Goal: Complete application form: Complete application form

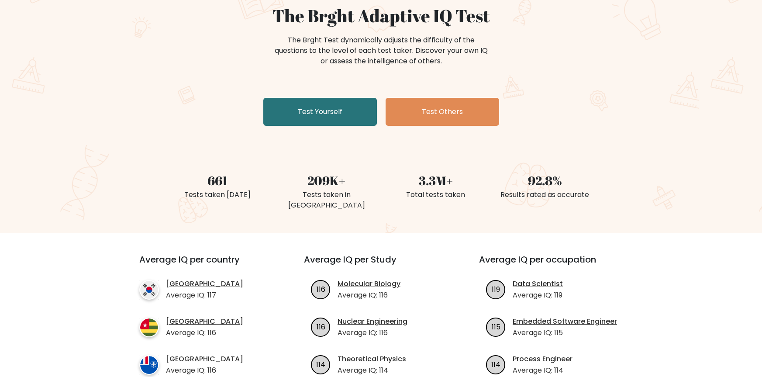
scroll to position [87, 0]
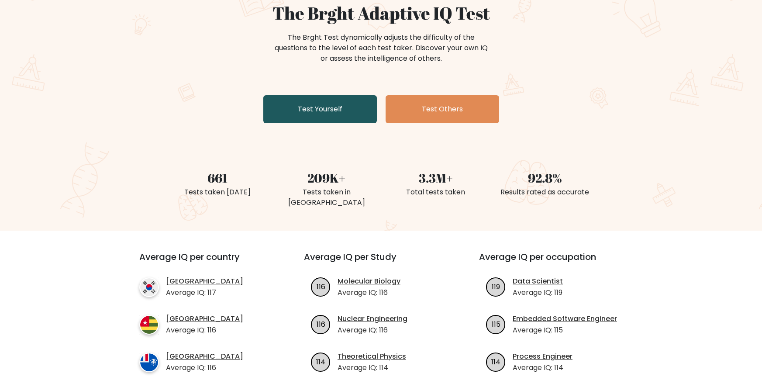
click at [314, 108] on link "Test Yourself" at bounding box center [319, 109] width 113 height 28
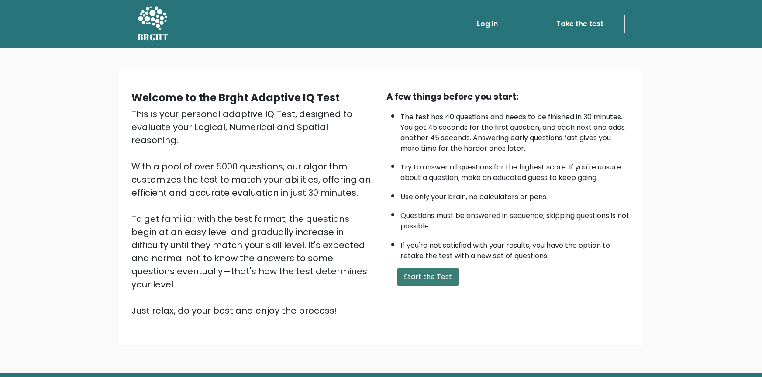
click at [433, 275] on button "Start the Test" at bounding box center [428, 276] width 62 height 17
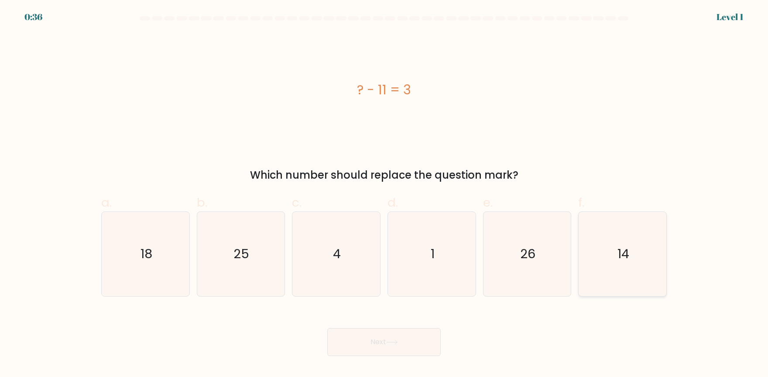
click at [617, 269] on icon "14" at bounding box center [623, 254] width 84 height 84
click at [385, 194] on input "f. 14" at bounding box center [384, 192] width 0 height 6
radio input "true"
click at [422, 344] on button "Next" at bounding box center [383, 342] width 113 height 28
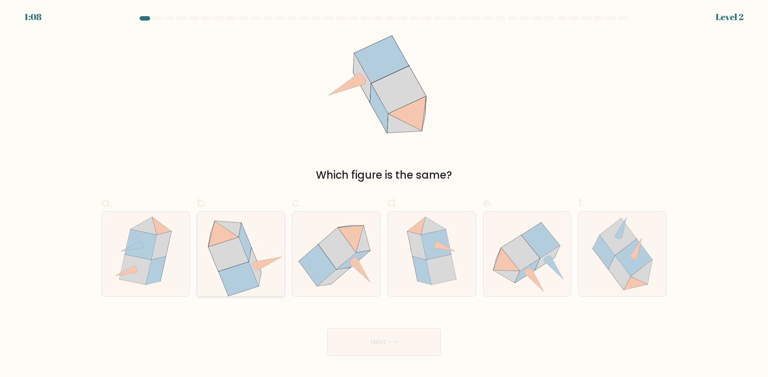
click at [239, 275] on icon at bounding box center [239, 279] width 40 height 34
click at [384, 194] on input "b." at bounding box center [384, 192] width 0 height 6
radio input "true"
click at [399, 337] on button "Next" at bounding box center [383, 342] width 113 height 28
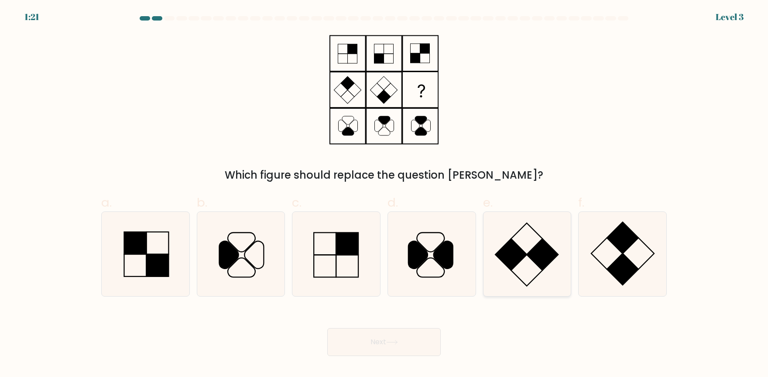
click at [530, 259] on icon at bounding box center [527, 254] width 84 height 84
click at [385, 194] on input "e." at bounding box center [384, 192] width 0 height 6
radio input "true"
click at [394, 344] on icon at bounding box center [392, 342] width 12 height 5
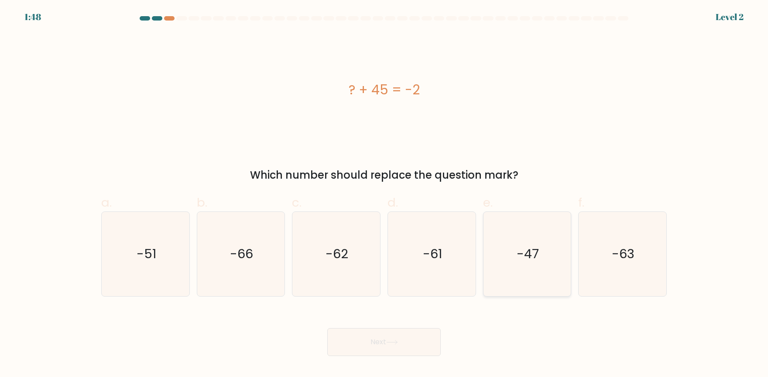
click at [537, 272] on icon "-47" at bounding box center [527, 254] width 84 height 84
click at [385, 194] on input "e. -47" at bounding box center [384, 192] width 0 height 6
radio input "true"
click at [433, 337] on button "Next" at bounding box center [383, 342] width 113 height 28
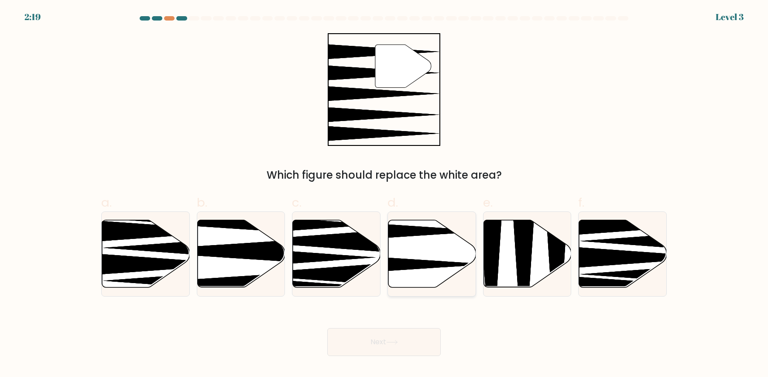
click at [428, 253] on icon at bounding box center [433, 253] width 88 height 67
click at [385, 194] on input "d." at bounding box center [384, 192] width 0 height 6
radio input "true"
click at [398, 341] on icon at bounding box center [392, 342] width 12 height 5
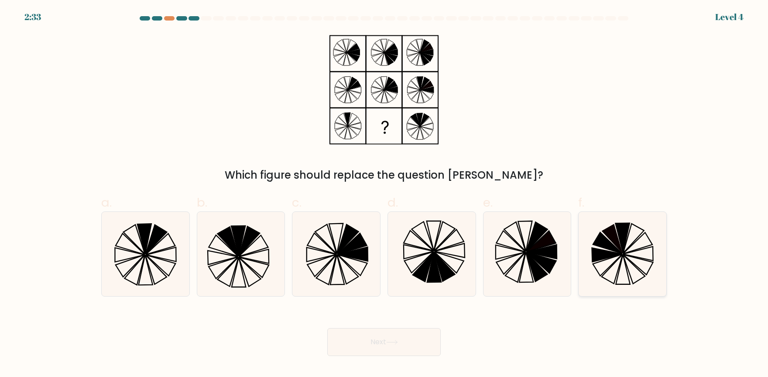
click at [617, 248] on icon at bounding box center [607, 242] width 29 height 21
click at [385, 194] on input "f." at bounding box center [384, 192] width 0 height 6
radio input "true"
click at [399, 350] on button "Next" at bounding box center [383, 342] width 113 height 28
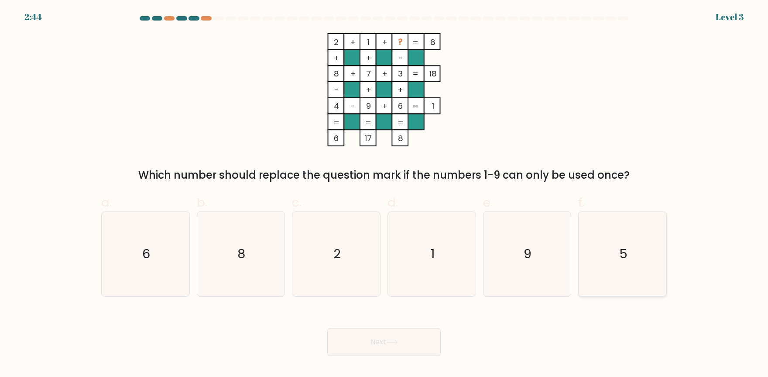
click at [639, 260] on icon "5" at bounding box center [623, 254] width 84 height 84
click at [385, 194] on input "f. 5" at bounding box center [384, 192] width 0 height 6
radio input "true"
click at [368, 340] on button "Next" at bounding box center [383, 342] width 113 height 28
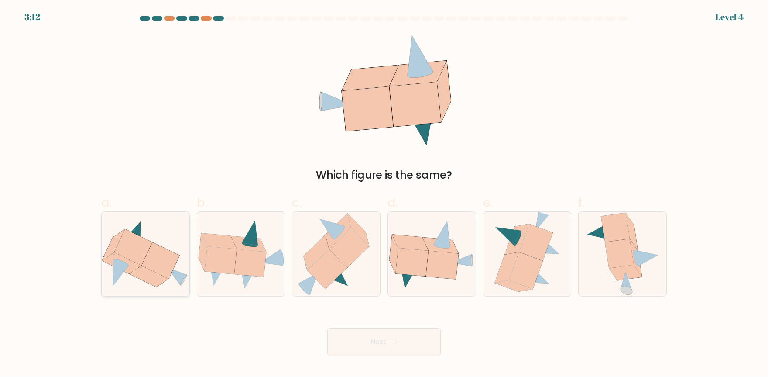
click at [150, 261] on icon at bounding box center [161, 260] width 38 height 36
click at [384, 194] on input "a." at bounding box center [384, 192] width 0 height 6
radio input "true"
click at [405, 344] on button "Next" at bounding box center [383, 342] width 113 height 28
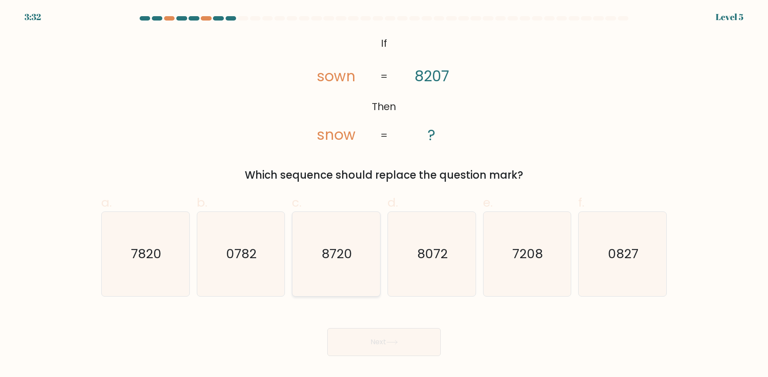
click at [344, 258] on text "8720" at bounding box center [337, 253] width 31 height 17
click at [384, 194] on input "c. 8720" at bounding box center [384, 192] width 0 height 6
radio input "true"
click at [382, 346] on button "Next" at bounding box center [383, 342] width 113 height 28
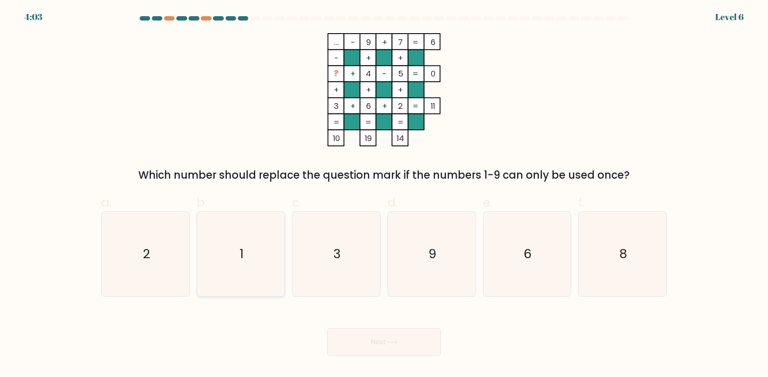
click at [237, 266] on icon "1" at bounding box center [241, 254] width 84 height 84
click at [384, 194] on input "b. 1" at bounding box center [384, 192] width 0 height 6
radio input "true"
click at [418, 340] on button "Next" at bounding box center [383, 342] width 113 height 28
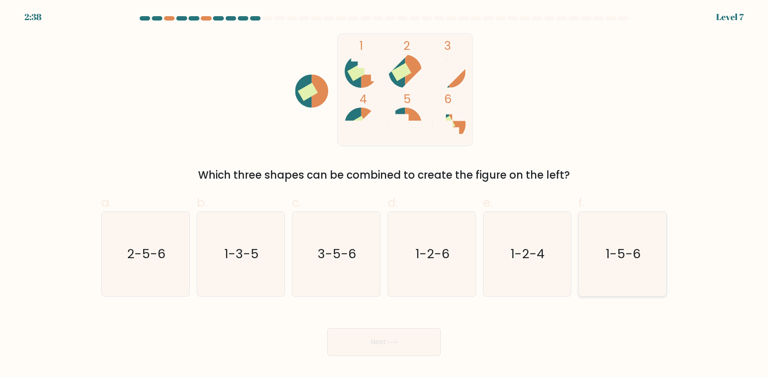
click at [622, 269] on icon "1-5-6" at bounding box center [623, 254] width 84 height 84
click at [385, 194] on input "f. 1-5-6" at bounding box center [384, 192] width 0 height 6
radio input "true"
click at [366, 347] on button "Next" at bounding box center [383, 342] width 113 height 28
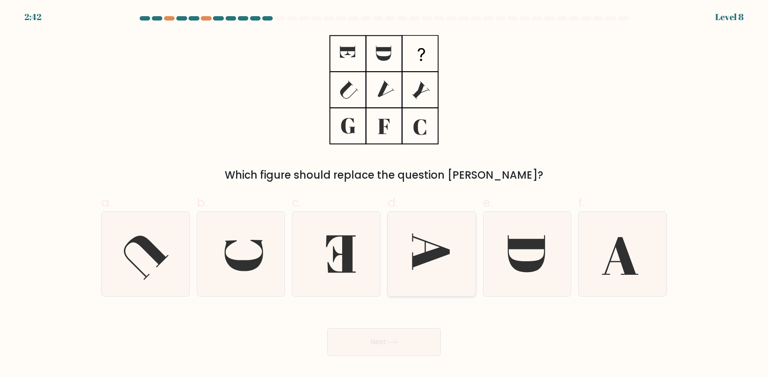
click at [416, 248] on icon at bounding box center [432, 254] width 84 height 84
click at [385, 194] on input "d." at bounding box center [384, 192] width 0 height 6
radio input "true"
click at [384, 340] on button "Next" at bounding box center [383, 342] width 113 height 28
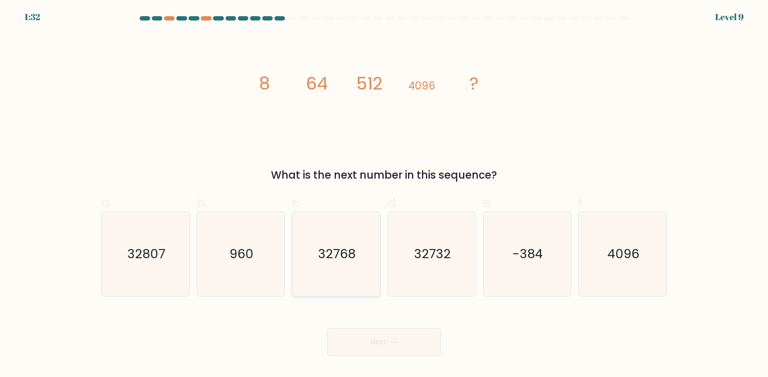
click at [339, 249] on text "32768" at bounding box center [338, 253] width 38 height 17
click at [384, 194] on input "c. 32768" at bounding box center [384, 192] width 0 height 6
radio input "true"
click at [410, 341] on button "Next" at bounding box center [383, 342] width 113 height 28
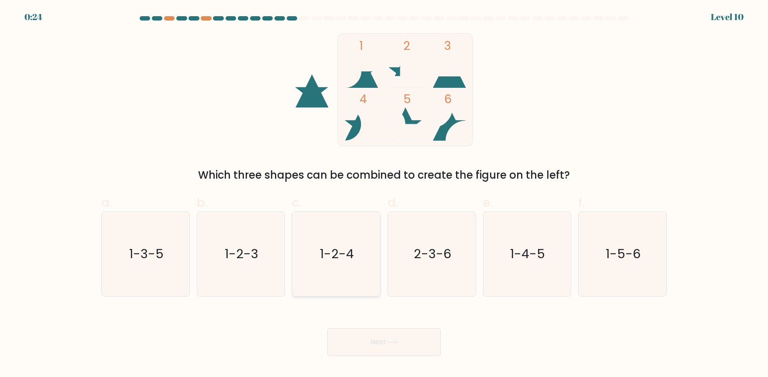
click at [356, 258] on icon "1-2-4" at bounding box center [336, 254] width 84 height 84
click at [384, 194] on input "c. 1-2-4" at bounding box center [384, 192] width 0 height 6
radio input "true"
click at [388, 347] on button "Next" at bounding box center [383, 342] width 113 height 28
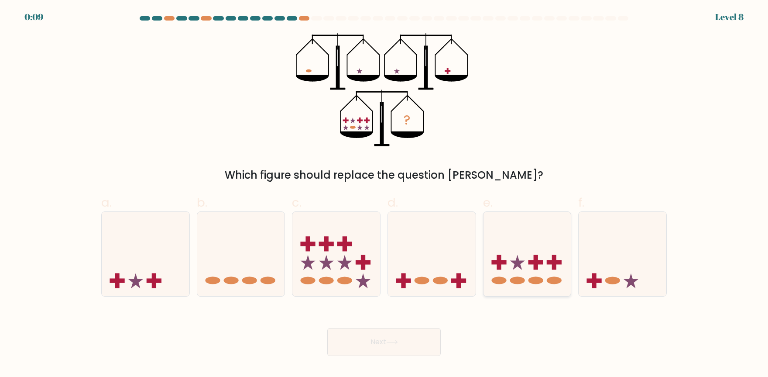
click at [515, 260] on icon at bounding box center [528, 254] width 88 height 72
click at [385, 194] on input "e." at bounding box center [384, 192] width 0 height 6
radio input "true"
click at [403, 335] on button "Next" at bounding box center [383, 342] width 113 height 28
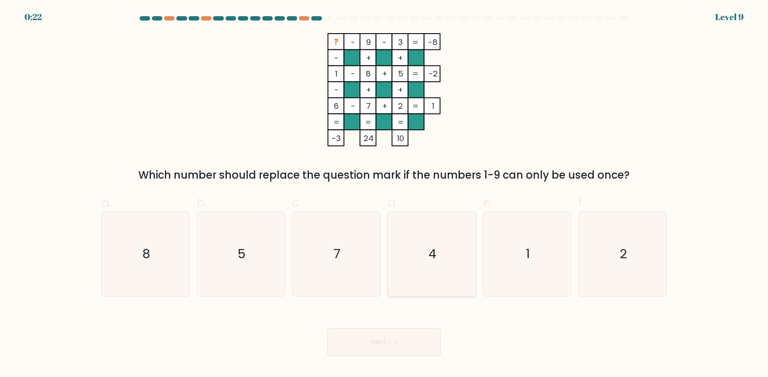
click at [418, 253] on icon "4" at bounding box center [432, 254] width 84 height 84
click at [385, 194] on input "d. 4" at bounding box center [384, 192] width 0 height 6
radio input "true"
click at [412, 340] on button "Next" at bounding box center [383, 342] width 113 height 28
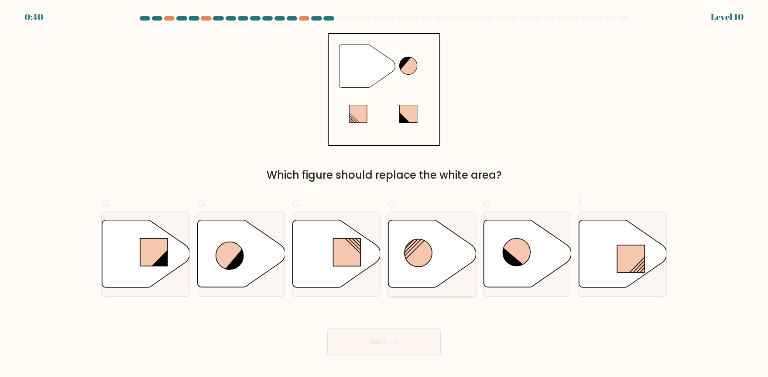
click at [421, 254] on circle at bounding box center [419, 253] width 28 height 28
click at [385, 194] on input "d." at bounding box center [384, 192] width 0 height 6
radio input "true"
click at [413, 338] on button "Next" at bounding box center [383, 342] width 113 height 28
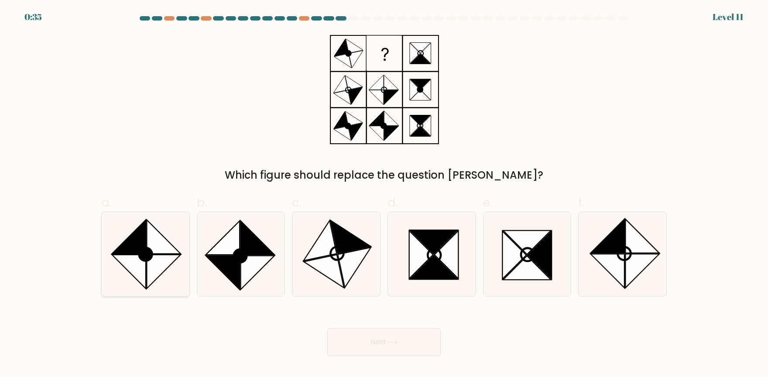
click at [134, 254] on icon at bounding box center [129, 237] width 34 height 34
click at [384, 194] on input "a." at bounding box center [384, 192] width 0 height 6
radio input "true"
click at [412, 346] on button "Next" at bounding box center [383, 342] width 113 height 28
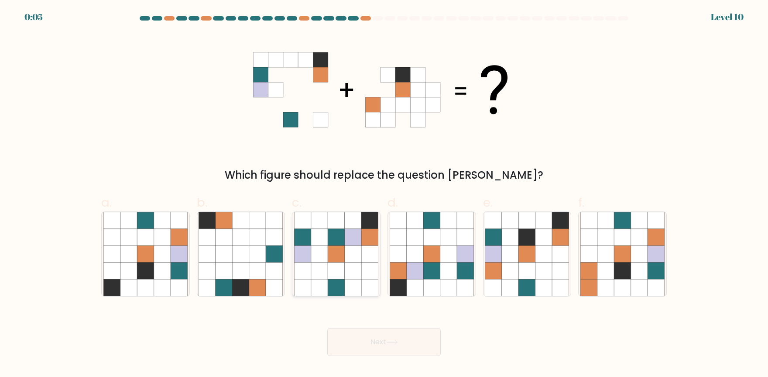
click at [342, 269] on icon at bounding box center [336, 270] width 17 height 17
click at [384, 194] on input "c." at bounding box center [384, 192] width 0 height 6
radio input "true"
drag, startPoint x: 376, startPoint y: 346, endPoint x: 378, endPoint y: 338, distance: 8.0
click at [377, 346] on button "Next" at bounding box center [383, 342] width 113 height 28
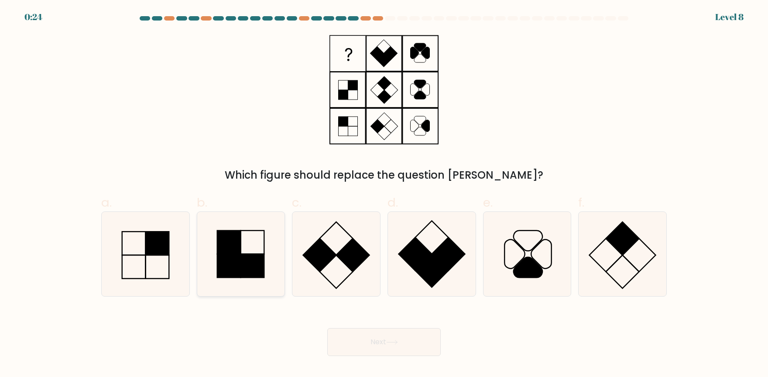
click at [253, 246] on icon at bounding box center [241, 254] width 84 height 84
click at [384, 194] on input "b." at bounding box center [384, 192] width 0 height 6
radio input "true"
drag, startPoint x: 639, startPoint y: 246, endPoint x: 636, endPoint y: 251, distance: 5.9
click at [640, 246] on icon at bounding box center [623, 254] width 84 height 84
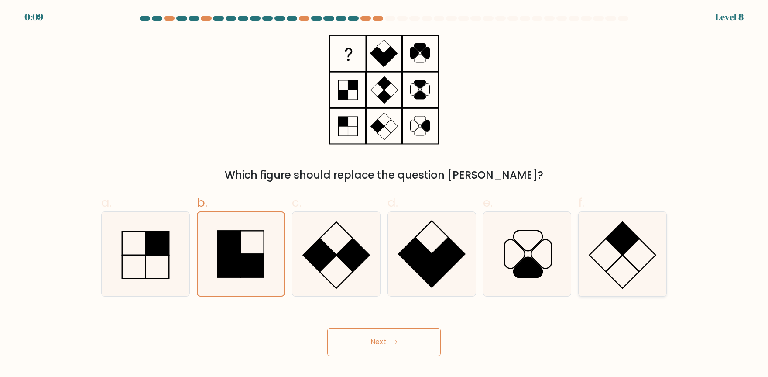
click at [385, 194] on input "f." at bounding box center [384, 192] width 0 height 6
radio input "true"
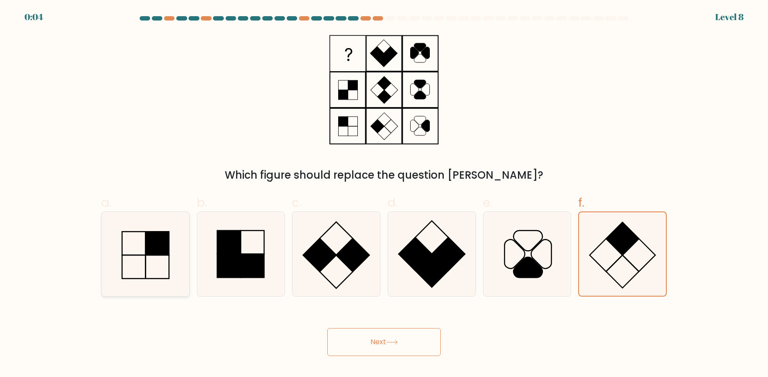
click at [188, 251] on div at bounding box center [145, 253] width 89 height 85
click at [384, 194] on input "a." at bounding box center [384, 192] width 0 height 6
radio input "true"
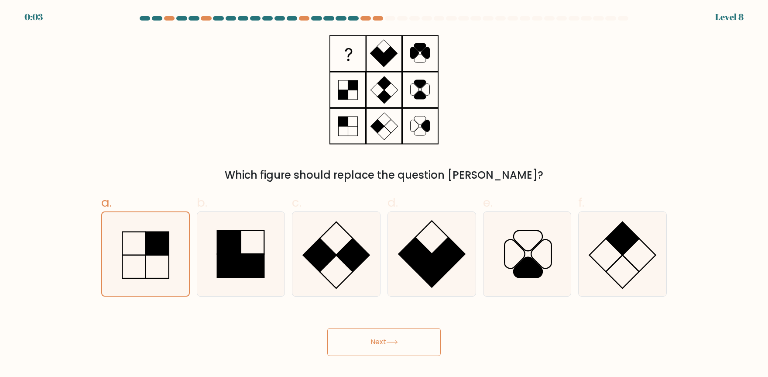
click at [368, 335] on button "Next" at bounding box center [383, 342] width 113 height 28
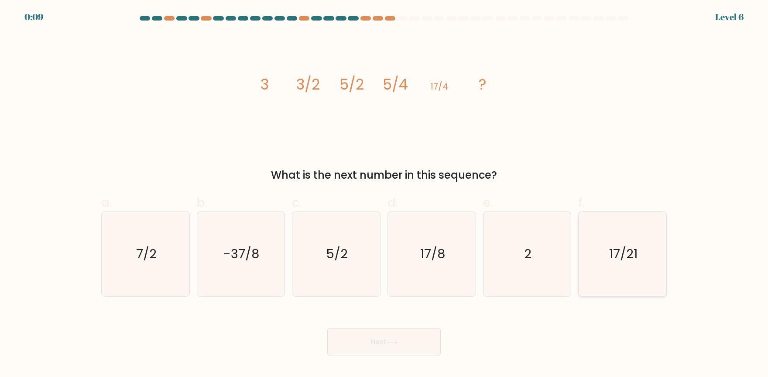
click at [632, 264] on icon "17/21" at bounding box center [623, 254] width 84 height 84
click at [385, 194] on input "f. 17/21" at bounding box center [384, 192] width 0 height 6
radio input "true"
click at [408, 339] on button "Next" at bounding box center [383, 342] width 113 height 28
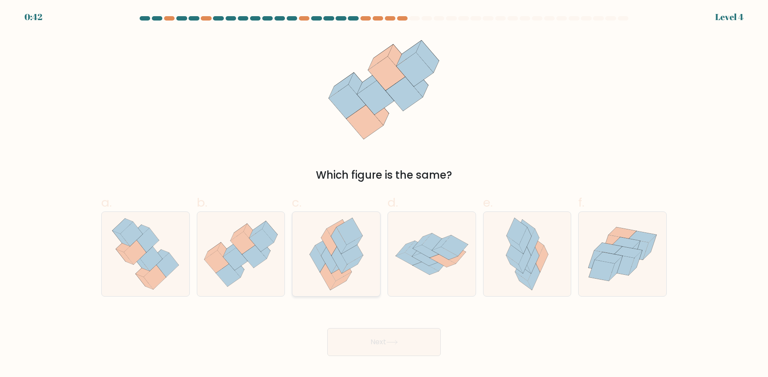
click at [340, 254] on icon at bounding box center [338, 260] width 15 height 27
click at [384, 194] on input "c." at bounding box center [384, 192] width 0 height 6
radio input "true"
click at [398, 346] on button "Next" at bounding box center [383, 342] width 113 height 28
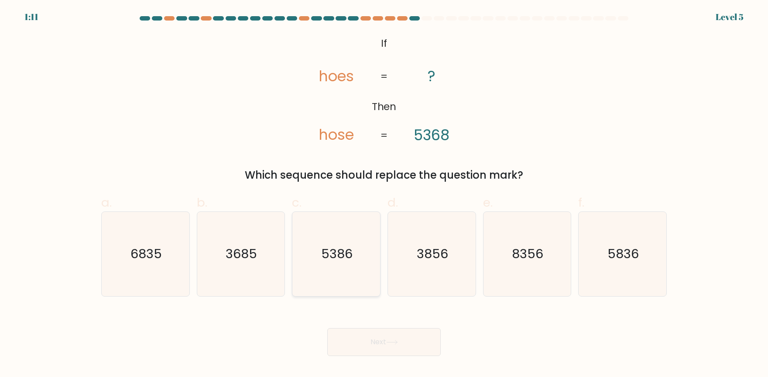
click at [352, 266] on icon "5386" at bounding box center [336, 254] width 84 height 84
click at [384, 194] on input "c. 5386" at bounding box center [384, 192] width 0 height 6
radio input "true"
click at [417, 343] on button "Next" at bounding box center [383, 342] width 113 height 28
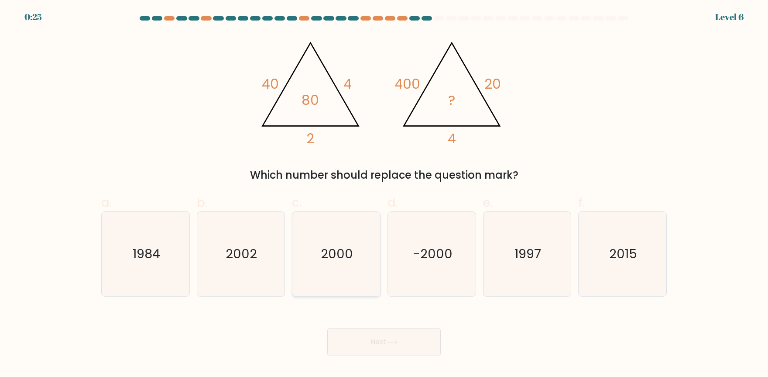
click at [348, 253] on text "2000" at bounding box center [337, 253] width 32 height 17
click at [384, 194] on input "c. 2000" at bounding box center [384, 192] width 0 height 6
radio input "true"
click at [403, 339] on button "Next" at bounding box center [383, 342] width 113 height 28
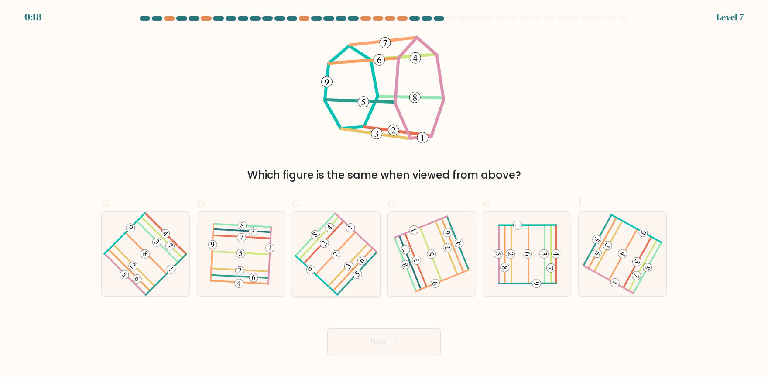
click at [330, 263] on icon at bounding box center [336, 253] width 67 height 67
click at [384, 194] on input "c." at bounding box center [384, 192] width 0 height 6
radio input "true"
click at [404, 344] on button "Next" at bounding box center [383, 342] width 113 height 28
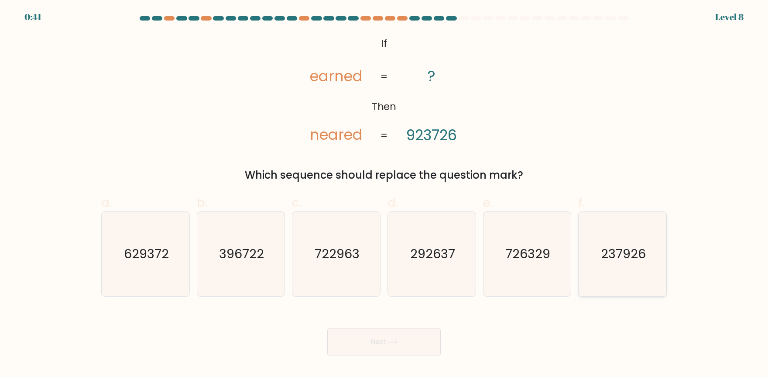
click at [629, 259] on text "237926" at bounding box center [623, 253] width 45 height 17
click at [385, 194] on input "f. 237926" at bounding box center [384, 192] width 0 height 6
radio input "true"
click at [399, 337] on button "Next" at bounding box center [383, 342] width 113 height 28
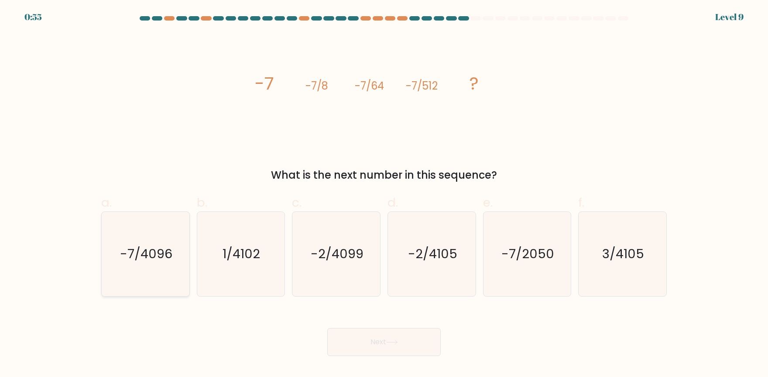
click at [154, 246] on text "-7/4096" at bounding box center [146, 253] width 52 height 17
click at [384, 194] on input "a. -7/4096" at bounding box center [384, 192] width 0 height 6
radio input "true"
click at [397, 345] on button "Next" at bounding box center [383, 342] width 113 height 28
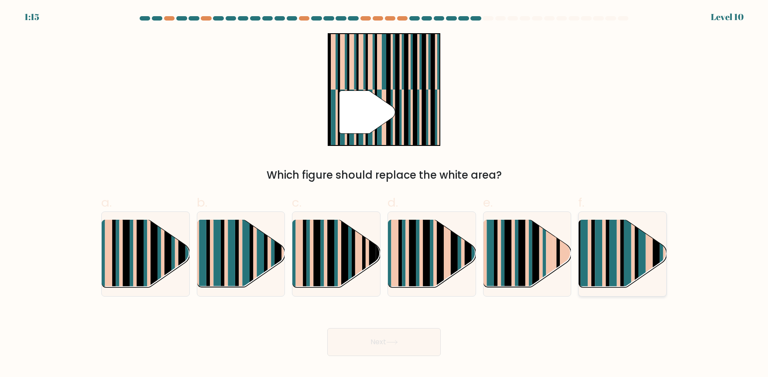
click at [625, 259] on rect at bounding box center [627, 261] width 7 height 87
click at [385, 194] on input "f." at bounding box center [384, 192] width 0 height 6
radio input "true"
click at [381, 344] on button "Next" at bounding box center [383, 342] width 113 height 28
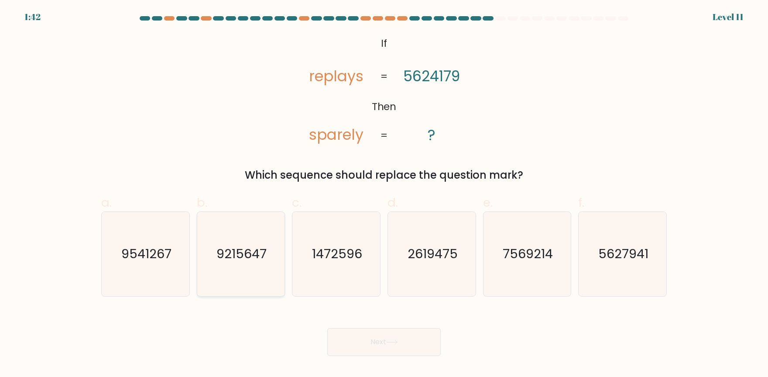
click at [247, 261] on text "9215647" at bounding box center [242, 253] width 50 height 17
click at [384, 194] on input "b. 9215647" at bounding box center [384, 192] width 0 height 6
radio input "true"
click at [390, 347] on button "Next" at bounding box center [383, 342] width 113 height 28
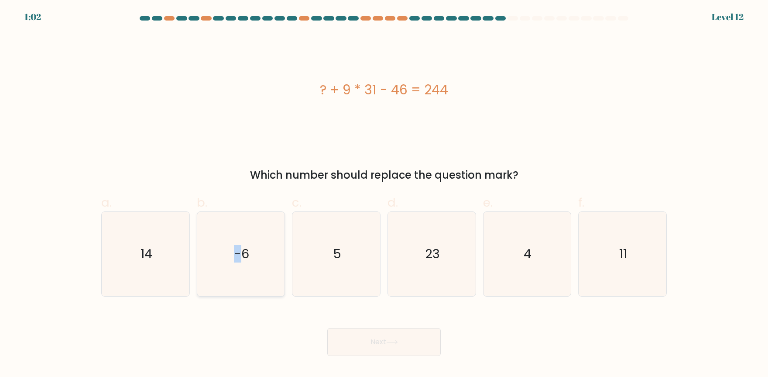
drag, startPoint x: 237, startPoint y: 252, endPoint x: 248, endPoint y: 267, distance: 18.4
click at [238, 254] on text "-6" at bounding box center [241, 253] width 15 height 17
drag, startPoint x: 246, startPoint y: 250, endPoint x: 258, endPoint y: 266, distance: 20.0
click at [246, 251] on text "-6" at bounding box center [241, 253] width 15 height 17
click at [384, 194] on input "b. -6" at bounding box center [384, 192] width 0 height 6
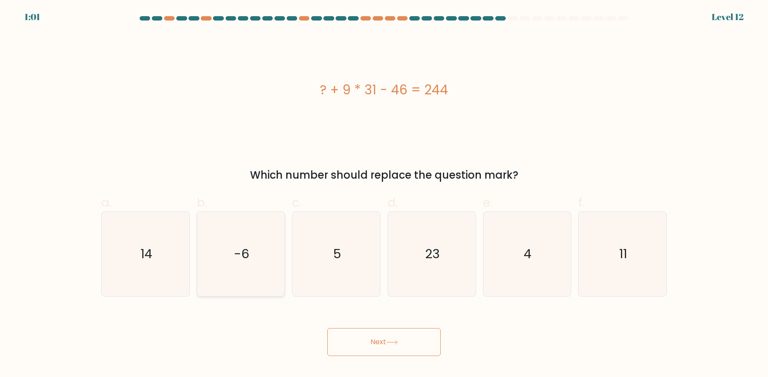
radio input "true"
click at [403, 349] on button "Next" at bounding box center [383, 342] width 113 height 28
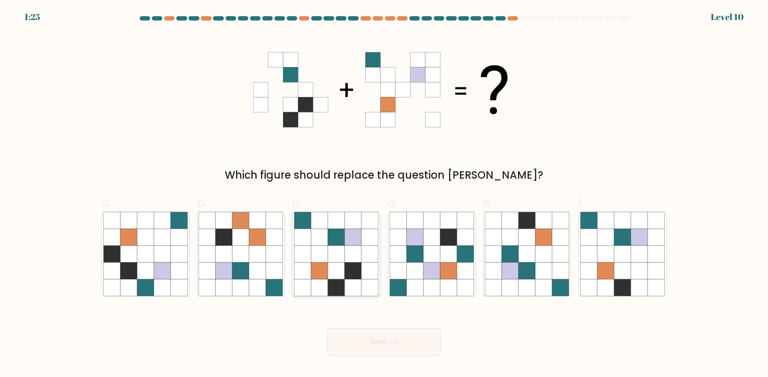
click at [323, 262] on icon at bounding box center [319, 270] width 17 height 17
click at [384, 194] on input "c." at bounding box center [384, 192] width 0 height 6
radio input "true"
click at [413, 351] on button "Next" at bounding box center [383, 342] width 113 height 28
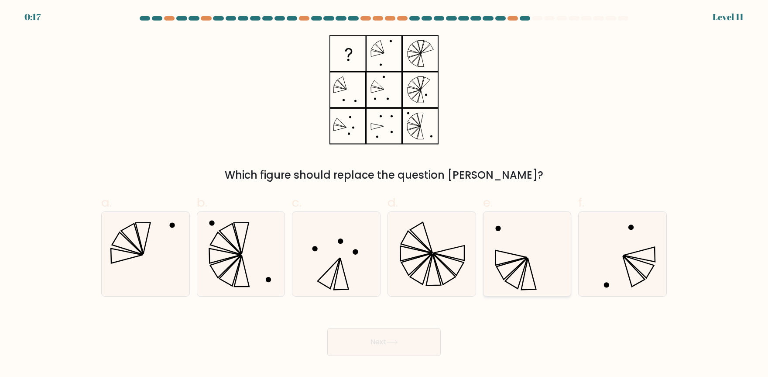
click at [554, 256] on icon at bounding box center [527, 254] width 84 height 84
click at [385, 194] on input "e." at bounding box center [384, 192] width 0 height 6
radio input "true"
click at [379, 350] on button "Next" at bounding box center [383, 342] width 113 height 28
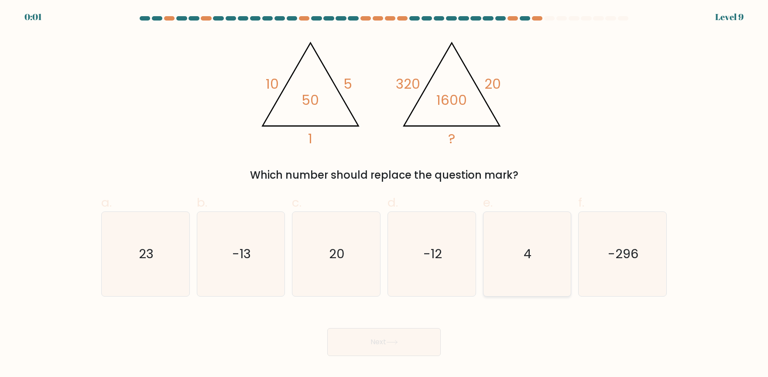
drag, startPoint x: 515, startPoint y: 247, endPoint x: 485, endPoint y: 288, distance: 51.3
click at [515, 247] on icon "4" at bounding box center [527, 254] width 84 height 84
click at [385, 194] on input "e. 4" at bounding box center [384, 192] width 0 height 6
radio input "true"
click at [407, 327] on div "Next" at bounding box center [384, 331] width 576 height 49
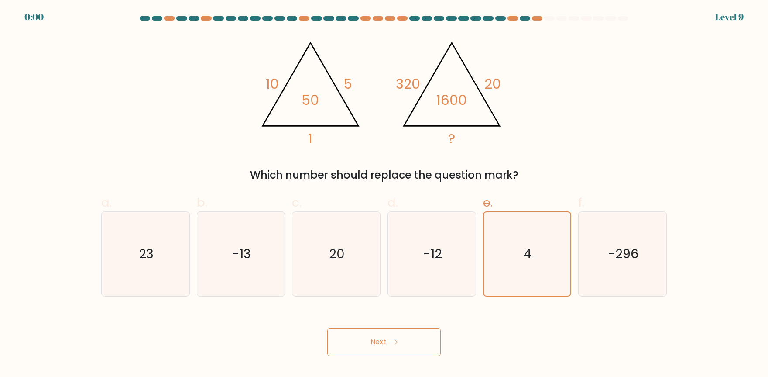
click at [405, 334] on div "Next" at bounding box center [384, 331] width 576 height 49
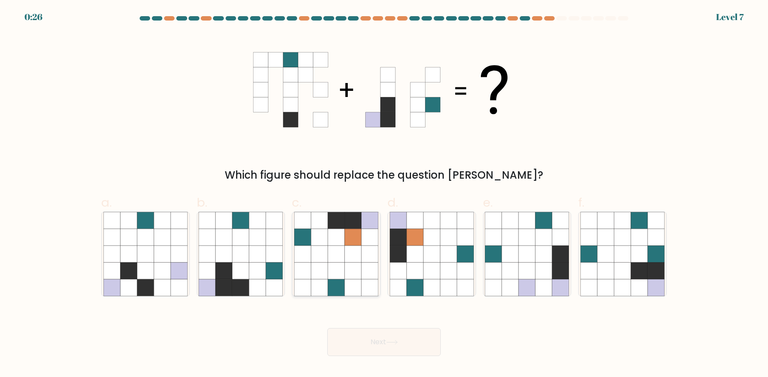
drag, startPoint x: 273, startPoint y: 256, endPoint x: 298, endPoint y: 285, distance: 38.4
click at [273, 257] on icon at bounding box center [274, 253] width 17 height 17
click at [384, 194] on input "b." at bounding box center [384, 192] width 0 height 6
radio input "true"
click at [371, 339] on button "Next" at bounding box center [383, 342] width 113 height 28
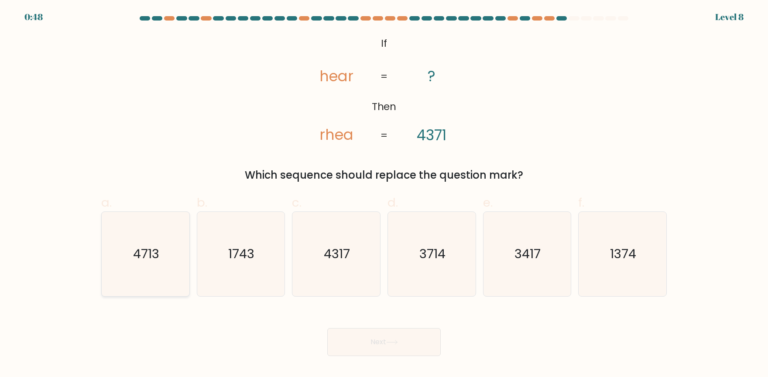
click at [144, 259] on text "4713" at bounding box center [146, 253] width 26 height 17
click at [384, 194] on input "a. 4713" at bounding box center [384, 192] width 0 height 6
radio input "true"
click at [354, 344] on button "Next" at bounding box center [383, 342] width 113 height 28
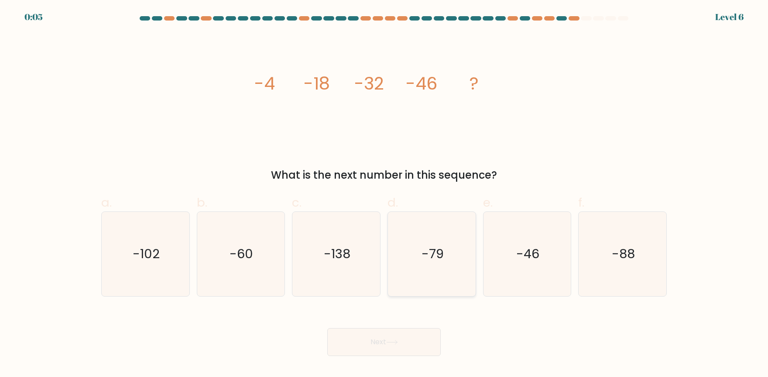
click at [415, 266] on icon "-79" at bounding box center [432, 254] width 84 height 84
click at [385, 194] on input "d. -79" at bounding box center [384, 192] width 0 height 6
radio input "true"
click at [399, 346] on button "Next" at bounding box center [383, 342] width 113 height 28
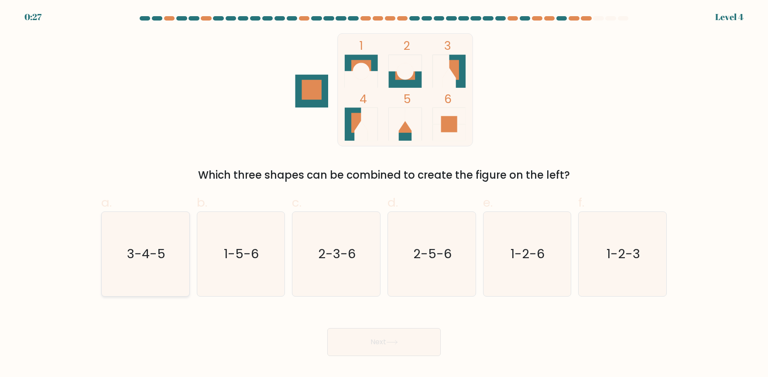
click at [169, 258] on icon "3-4-5" at bounding box center [145, 254] width 84 height 84
click at [384, 194] on input "a. 3-4-5" at bounding box center [384, 192] width 0 height 6
radio input "true"
click at [405, 341] on button "Next" at bounding box center [383, 342] width 113 height 28
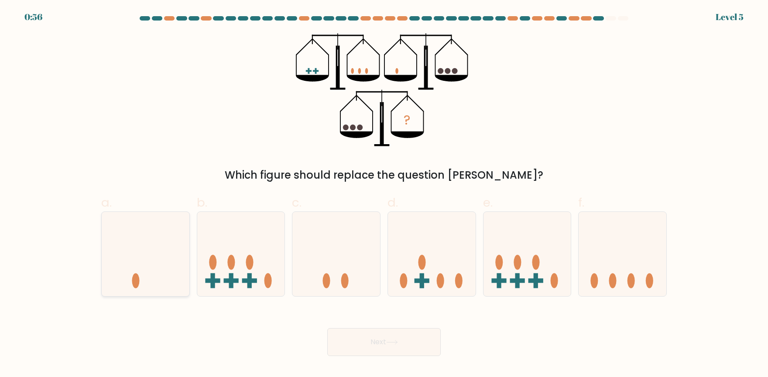
click at [152, 275] on icon at bounding box center [146, 254] width 88 height 72
click at [384, 194] on input "a." at bounding box center [384, 192] width 0 height 6
radio input "true"
click at [360, 344] on button "Next" at bounding box center [383, 342] width 113 height 28
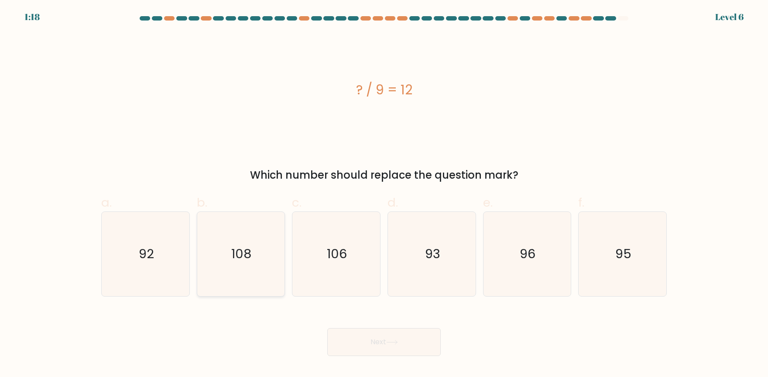
click at [246, 258] on text "108" at bounding box center [242, 253] width 20 height 17
click at [384, 194] on input "b. 108" at bounding box center [384, 192] width 0 height 6
radio input "true"
click at [397, 345] on button "Next" at bounding box center [383, 342] width 113 height 28
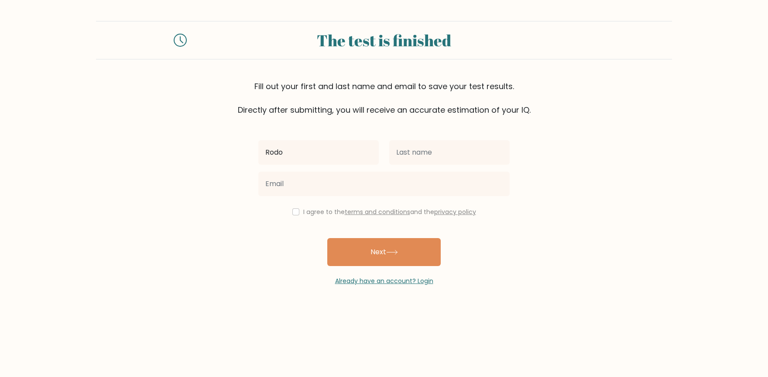
type input "[PERSON_NAME]"
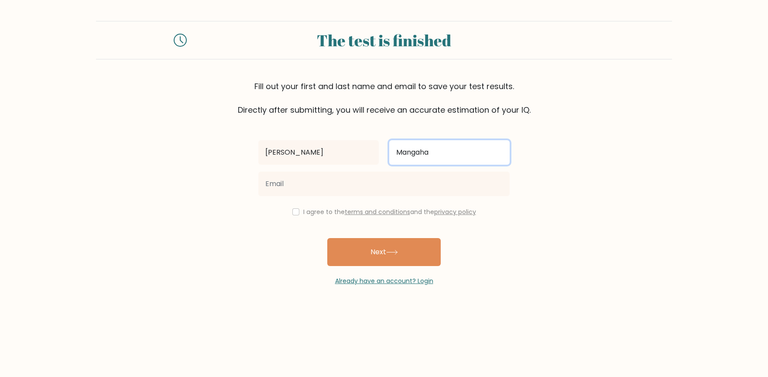
type input "Mangahas"
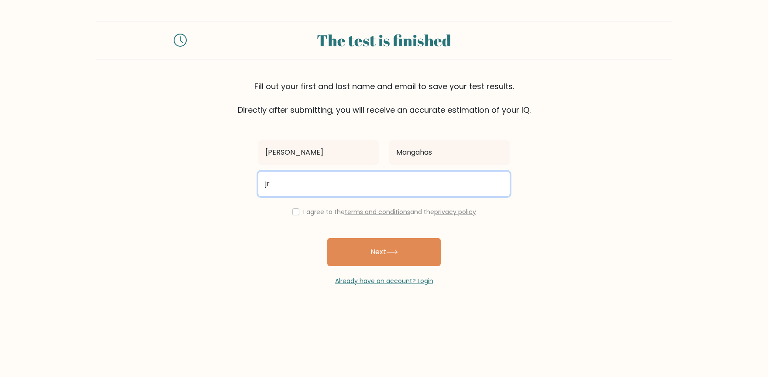
type input "[EMAIL_ADDRESS][DOMAIN_NAME]"
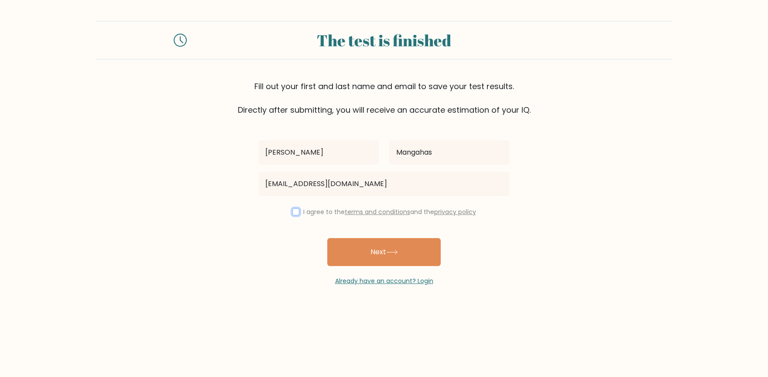
click at [294, 211] on input "checkbox" at bounding box center [295, 211] width 7 height 7
checkbox input "true"
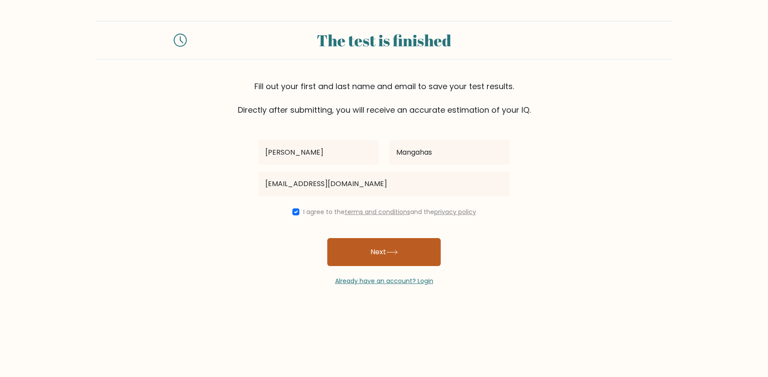
click at [365, 256] on button "Next" at bounding box center [383, 252] width 113 height 28
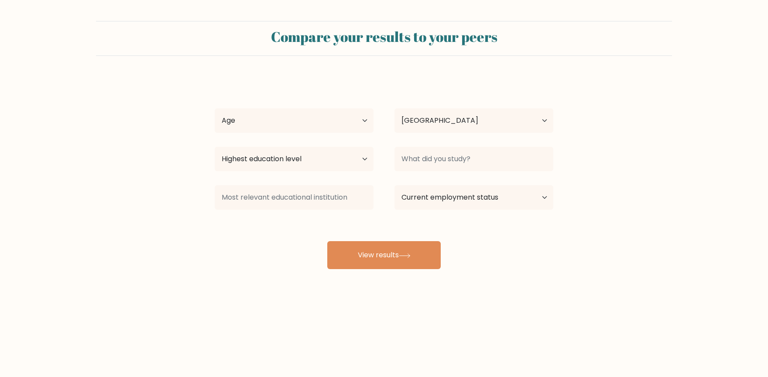
select select "PH"
click at [363, 114] on select "Age Under 18 years old 18-24 years old 25-34 years old 35-44 years old 45-54 ye…" at bounding box center [294, 120] width 159 height 24
select select "35_44"
click at [215, 108] on select "Age Under 18 years old 18-24 years old 25-34 years old 35-44 years old 45-54 ye…" at bounding box center [294, 120] width 159 height 24
click at [326, 165] on select "Highest education level No schooling Primary Lower Secondary Upper Secondary Oc…" at bounding box center [294, 159] width 159 height 24
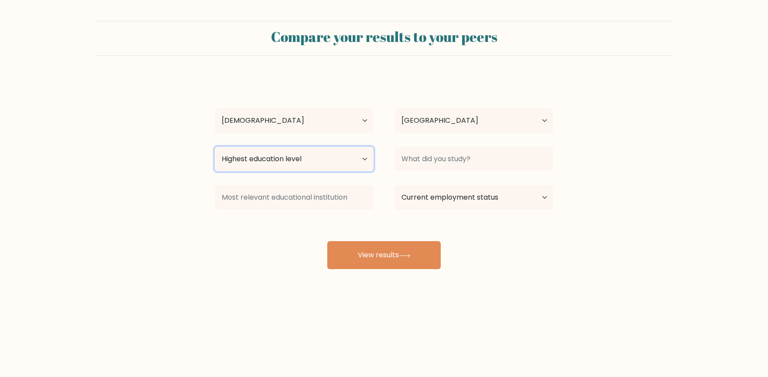
select select "bachelors_degree"
click at [215, 147] on select "Highest education level No schooling Primary Lower Secondary Upper Secondary Oc…" at bounding box center [294, 159] width 159 height 24
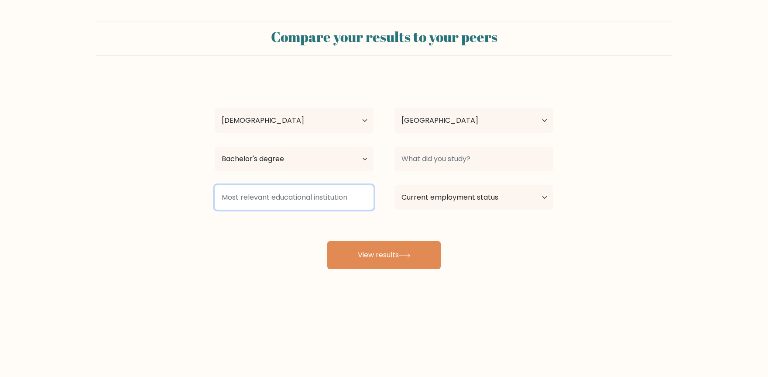
click at [297, 198] on input at bounding box center [294, 197] width 159 height 24
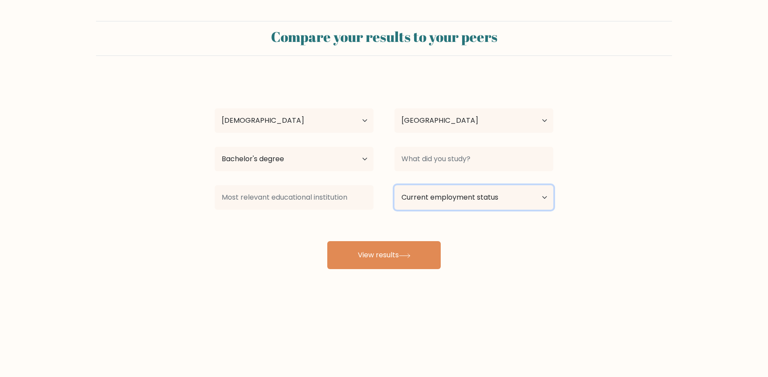
click at [454, 199] on select "Current employment status Employed Student Retired Other / prefer not to answer" at bounding box center [474, 197] width 159 height 24
select select "other"
click at [395, 185] on select "Current employment status Employed Student Retired Other / prefer not to answer" at bounding box center [474, 197] width 159 height 24
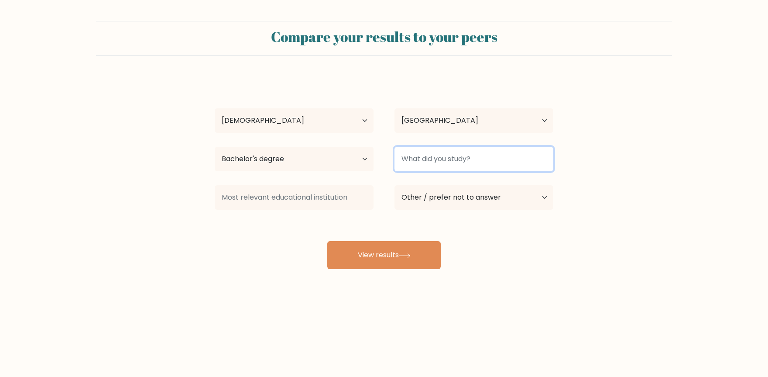
click at [483, 160] on input at bounding box center [474, 159] width 159 height 24
type input "Information Technology"
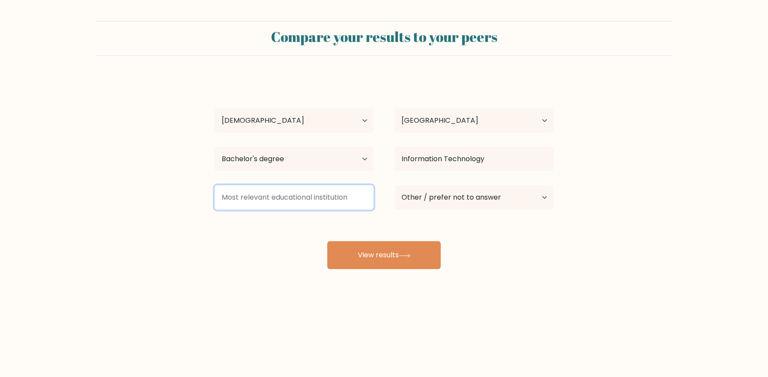
click at [322, 198] on input at bounding box center [294, 197] width 159 height 24
type input "Central Luzon Sta"
drag, startPoint x: 354, startPoint y: 198, endPoint x: 186, endPoint y: 198, distance: 167.2
click at [186, 198] on form "Compare your results to your peers Rodolfo Jr Mangahas Age Under 18 years old 1…" at bounding box center [384, 145] width 768 height 248
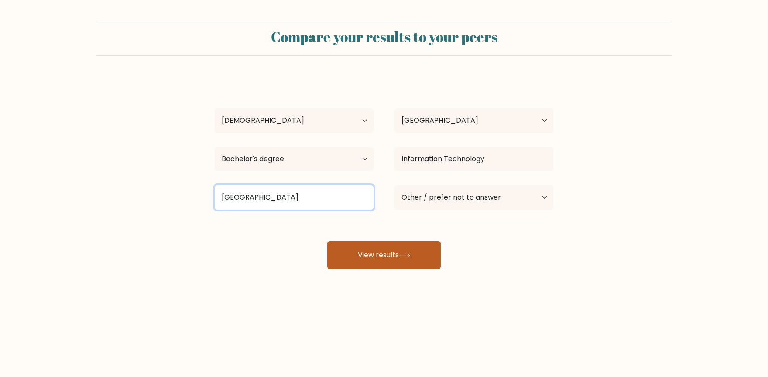
type input "Central Luzon State University"
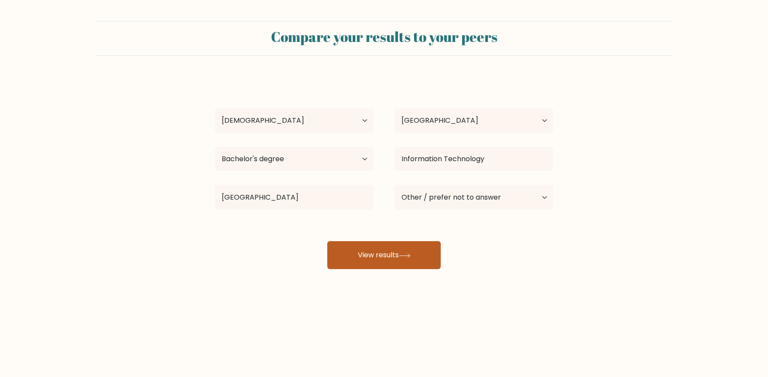
click at [378, 249] on button "View results" at bounding box center [383, 255] width 113 height 28
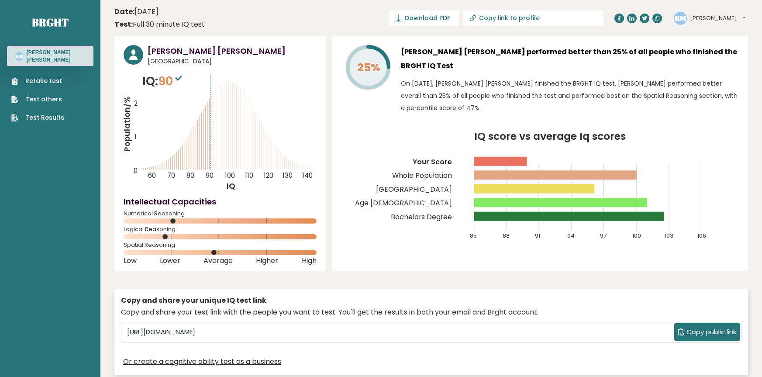
click at [695, 334] on span "Copy public link" at bounding box center [711, 332] width 50 height 10
click at [279, 22] on header "Date: [DATE] Test: Full 30 minute IQ test Download PDF Downloading... Downloadi…" at bounding box center [430, 18] width 633 height 28
click at [728, 328] on span "Copy public link" at bounding box center [711, 332] width 50 height 10
